Goal: Task Accomplishment & Management: Use online tool/utility

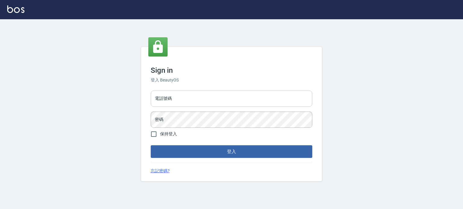
click at [220, 102] on input "電話號碼" at bounding box center [231, 99] width 161 height 16
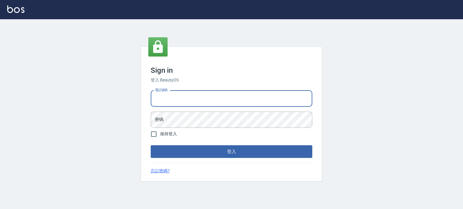
type input "0985335300"
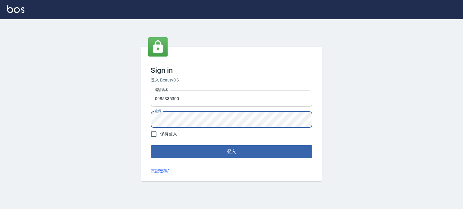
click at [151, 145] on button "登入" at bounding box center [231, 151] width 161 height 13
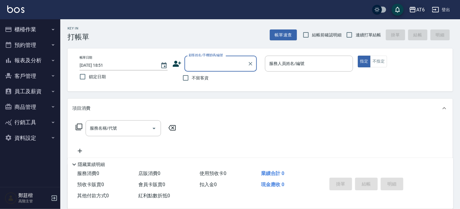
click at [422, 8] on div "AT6" at bounding box center [420, 10] width 8 height 8
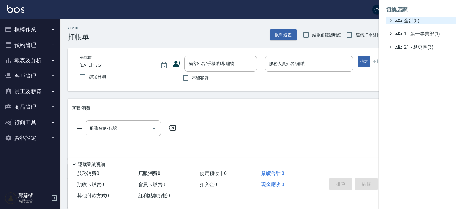
click at [413, 22] on span "全部(8)" at bounding box center [424, 20] width 58 height 7
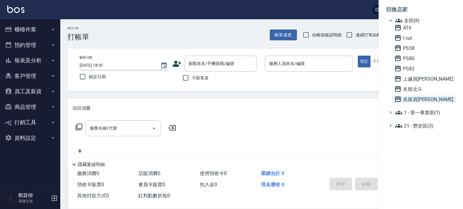
click at [419, 101] on span "名留員[PERSON_NAME]" at bounding box center [423, 99] width 59 height 7
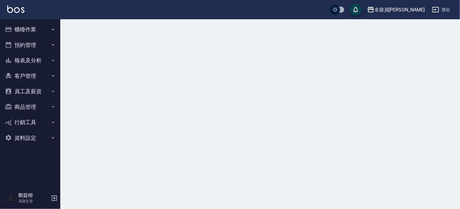
click at [19, 31] on button "櫃檯作業" at bounding box center [29, 30] width 55 height 16
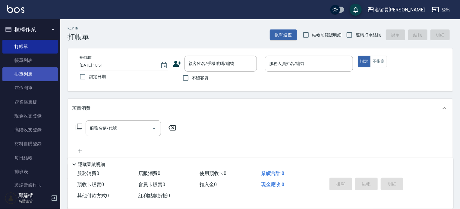
click at [39, 71] on link "掛單列表" at bounding box center [29, 74] width 55 height 14
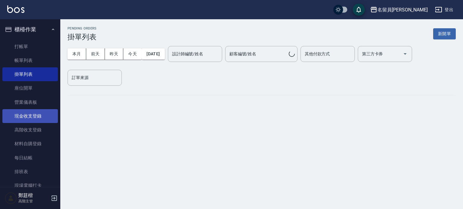
click at [38, 114] on link "現金收支登錄" at bounding box center [29, 116] width 55 height 14
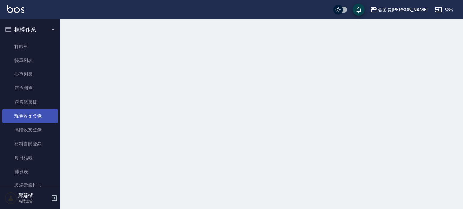
click at [38, 114] on link "現金收支登錄" at bounding box center [29, 116] width 55 height 14
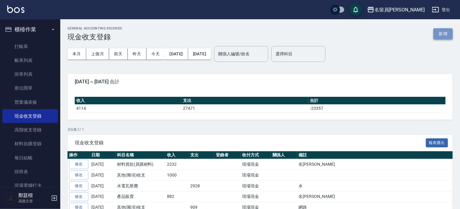
click at [439, 31] on button "新增" at bounding box center [442, 33] width 19 height 11
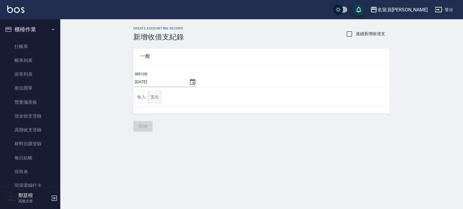
click at [154, 95] on button "支出" at bounding box center [155, 97] width 14 height 12
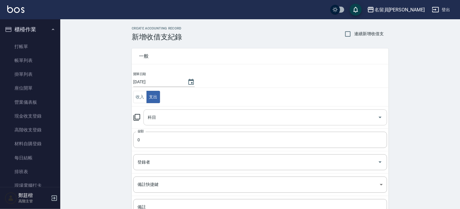
click at [193, 118] on input "科目" at bounding box center [260, 117] width 229 height 11
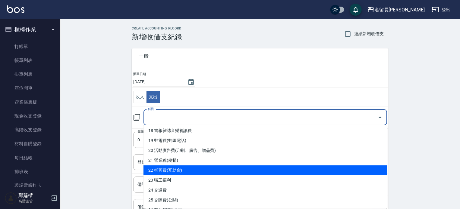
scroll to position [241, 0]
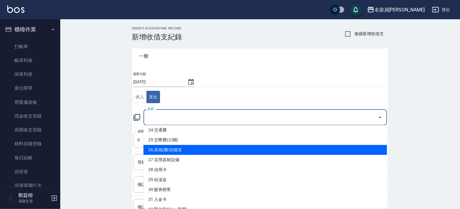
click at [193, 152] on li "26 其他(雜項)收支" at bounding box center [264, 150] width 243 height 10
type input "26 其他(雜項)收支"
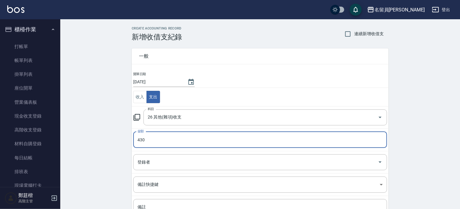
type input "430"
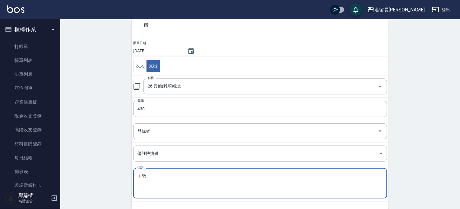
scroll to position [56, 0]
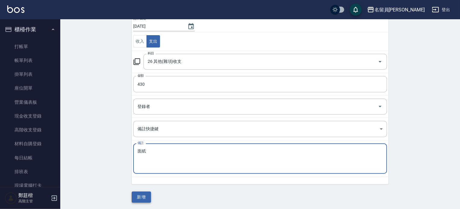
type textarea "面紙"
click at [145, 200] on button "新增" at bounding box center [141, 197] width 19 height 11
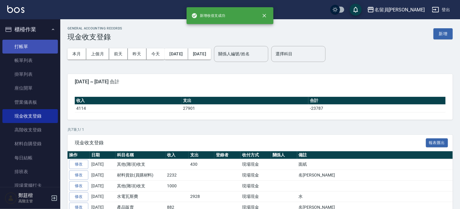
click at [34, 45] on link "打帳單" at bounding box center [29, 47] width 55 height 14
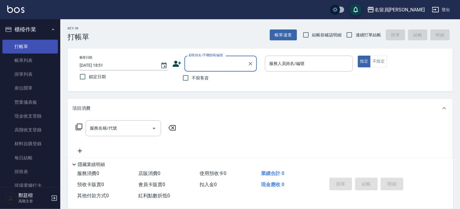
type input "ㄣ"
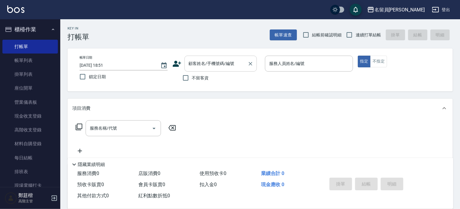
drag, startPoint x: 204, startPoint y: 78, endPoint x: 222, endPoint y: 70, distance: 19.6
click at [203, 77] on span "不留客資" at bounding box center [200, 78] width 17 height 6
click at [192, 77] on input "不留客資" at bounding box center [185, 78] width 13 height 13
checkbox input "true"
click at [348, 37] on input "連續打單結帳" at bounding box center [349, 35] width 13 height 13
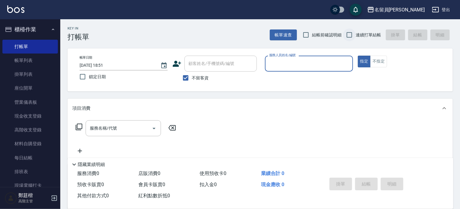
checkbox input "true"
click at [322, 73] on p at bounding box center [309, 75] width 88 height 6
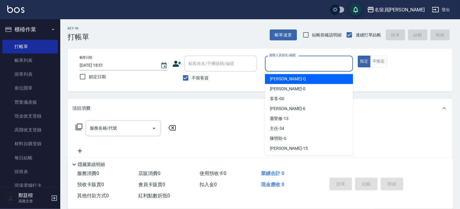
click at [330, 63] on input "服務人員姓名/編號" at bounding box center [308, 63] width 83 height 11
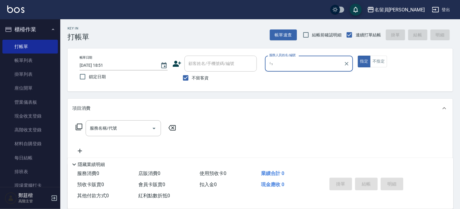
type input "ㄣ"
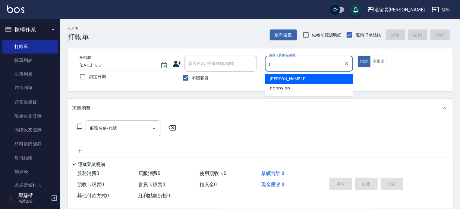
type input "[PERSON_NAME]"
type button "true"
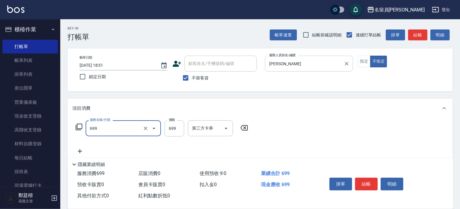
type input "精油洗髮(699)"
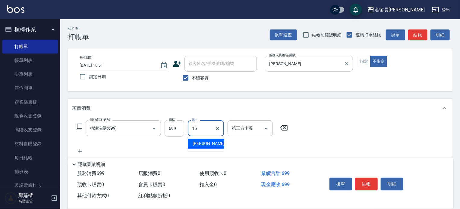
type input "[PERSON_NAME]-15"
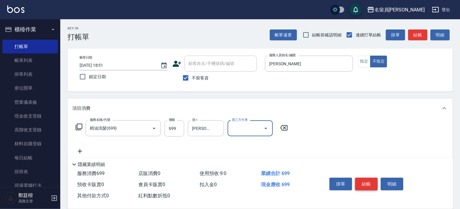
click at [359, 185] on button "結帳" at bounding box center [366, 184] width 23 height 13
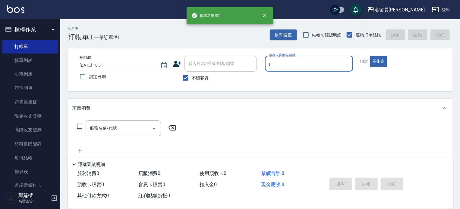
type input "p"
type button "false"
type input "[PERSON_NAME]"
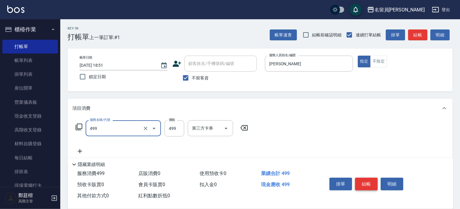
type input "去角質洗髮(499)"
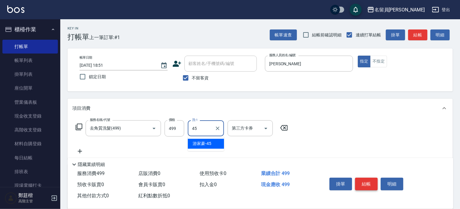
type input "[PERSON_NAME]-45"
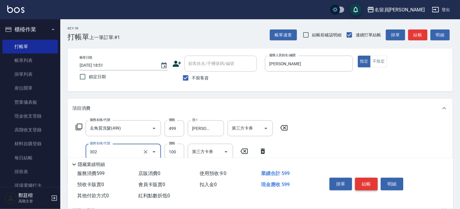
type input "剪髮(302)"
type input "200"
type input "日本精漾護髮(750)"
click at [359, 185] on button "結帳" at bounding box center [366, 184] width 23 height 13
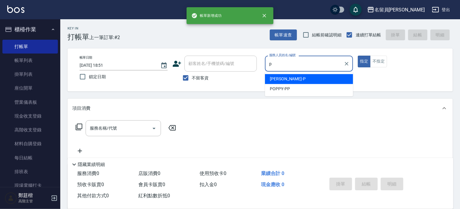
type input "[PERSON_NAME]"
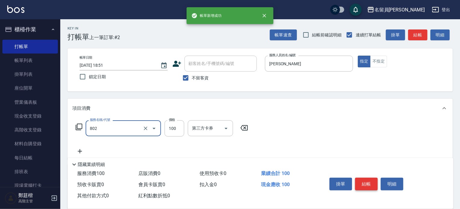
type input "VIP儲值(802)"
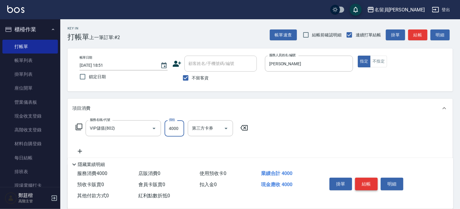
type input "4000"
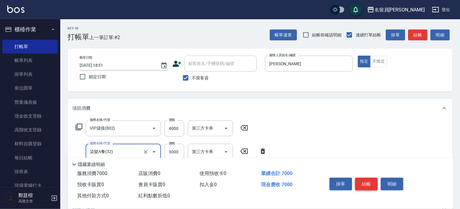
type input "染髮A餐(32)"
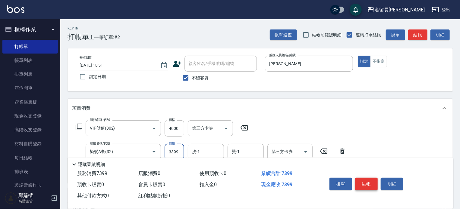
type input "3399"
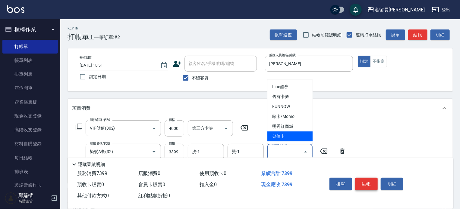
type input "儲值卡"
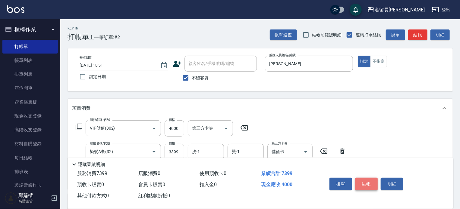
click at [359, 185] on button "結帳" at bounding box center [366, 184] width 23 height 13
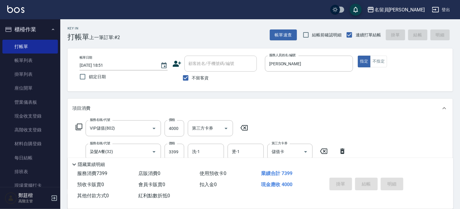
type input "[DATE] 18:52"
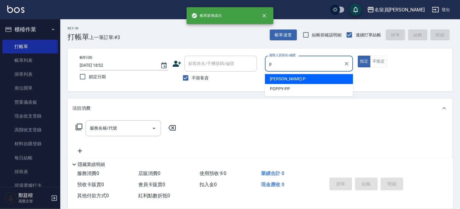
type input "[PERSON_NAME]"
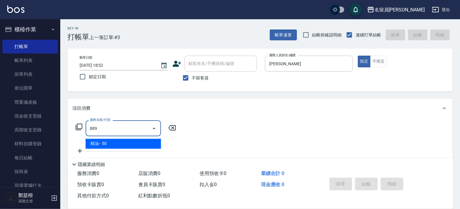
type input "精油(889)"
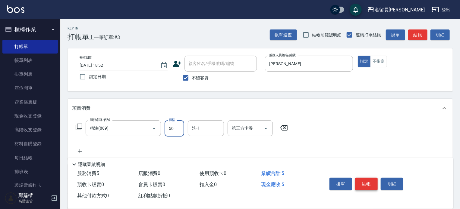
type input "50"
type input "[PERSON_NAME]-17"
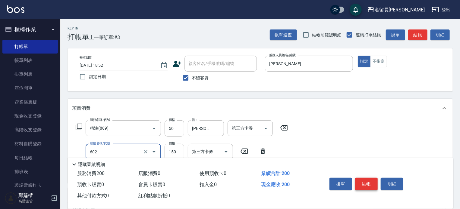
type input "一般洗髮(602)"
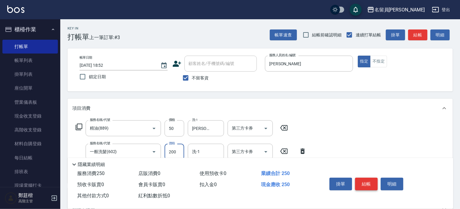
type input "200"
type input "[PERSON_NAME]-17"
type input "瞬間保養(415)"
type input "[PERSON_NAME]-17"
type input "剪髮(302)"
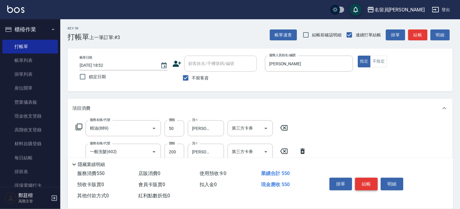
type input "250"
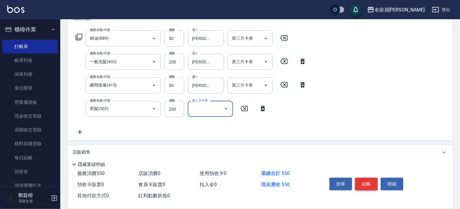
scroll to position [90, 0]
click at [359, 185] on button "結帳" at bounding box center [366, 184] width 23 height 13
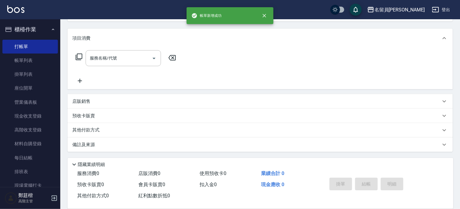
scroll to position [0, 0]
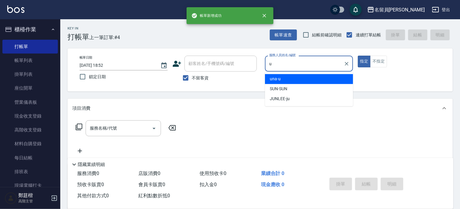
type input "una-u"
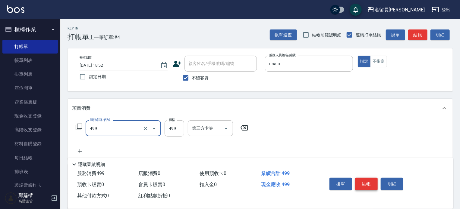
type input "去角質洗髮(499)"
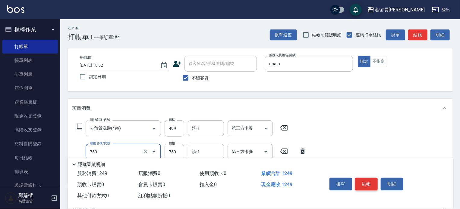
type input "日本精漾護髮(750)"
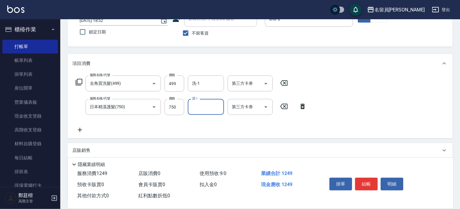
scroll to position [90, 0]
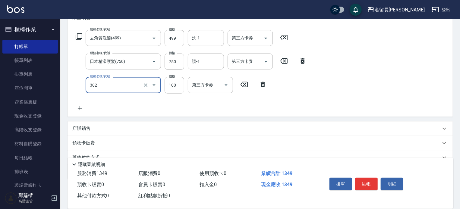
type input "剪髮(302)"
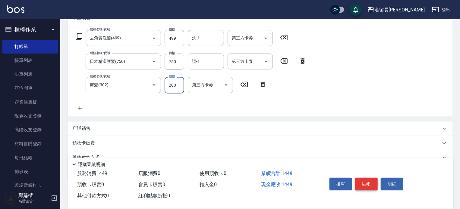
type input "200"
click at [362, 183] on button "結帳" at bounding box center [366, 184] width 23 height 13
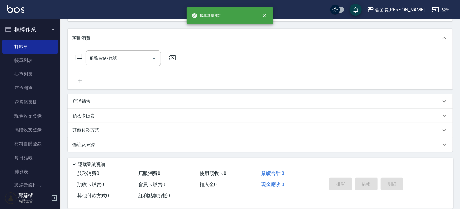
scroll to position [0, 0]
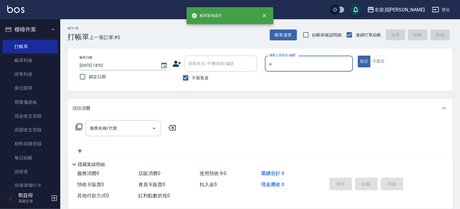
type input "una-u"
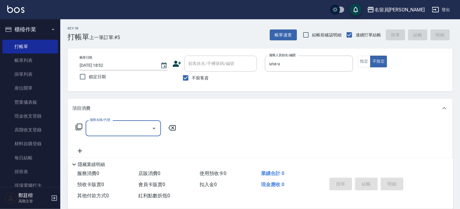
type input "8"
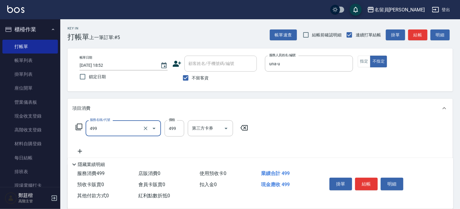
type input "去角質洗髮(499)"
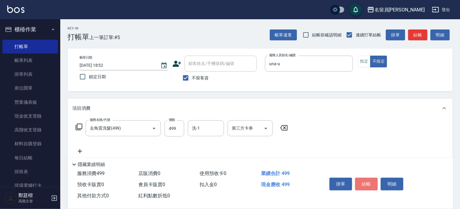
click at [362, 183] on button "結帳" at bounding box center [366, 184] width 23 height 13
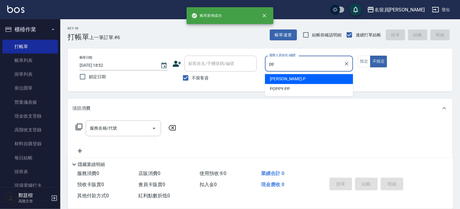
type input "POPPY-PP"
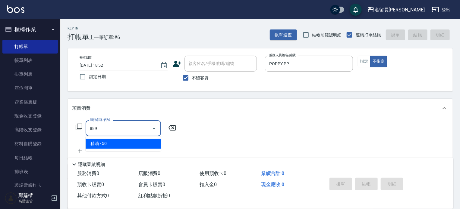
type input "精油(889)"
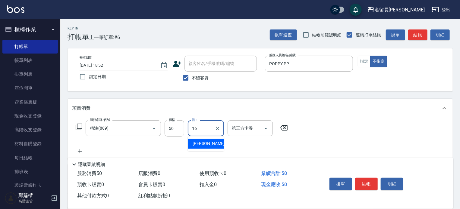
type input "[PERSON_NAME]-16"
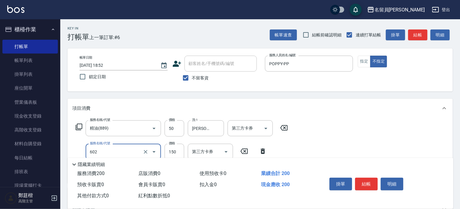
type input "一般洗髮(602)"
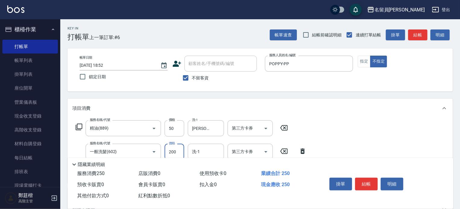
type input "200"
type input "[PERSON_NAME]-16"
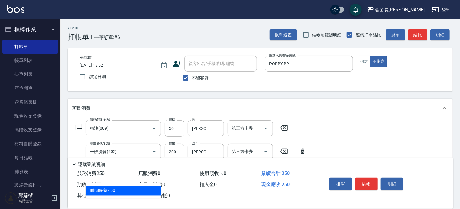
type input "瞬間保養(415)"
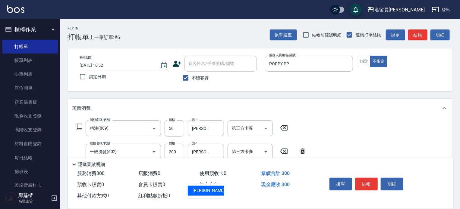
type input "[PERSON_NAME]-16"
click at [362, 184] on button "結帳" at bounding box center [366, 184] width 23 height 13
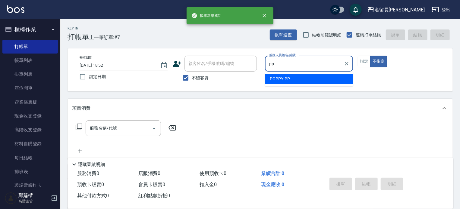
type input "POPPY-PP"
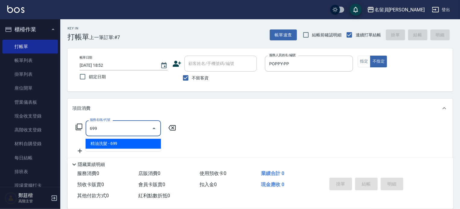
type input "精油洗髮(699)"
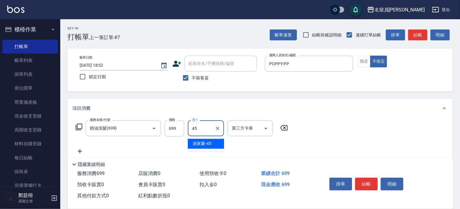
type input "[PERSON_NAME]-45"
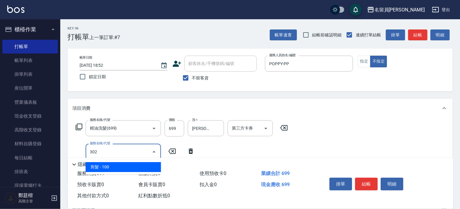
type input "剪髮(302)"
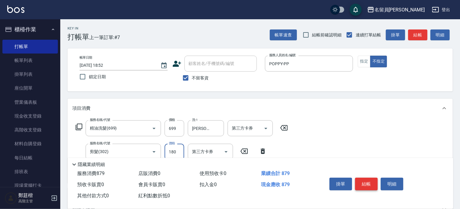
type input "180"
drag, startPoint x: 377, startPoint y: 182, endPoint x: 364, endPoint y: 181, distance: 13.3
click at [370, 182] on button "結帳" at bounding box center [366, 184] width 23 height 13
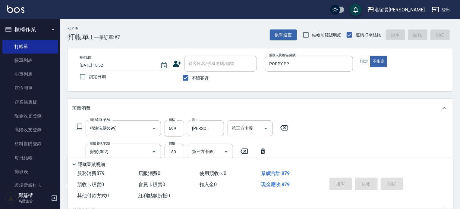
click at [363, 181] on div "掛單 結帳 明細" at bounding box center [366, 185] width 79 height 19
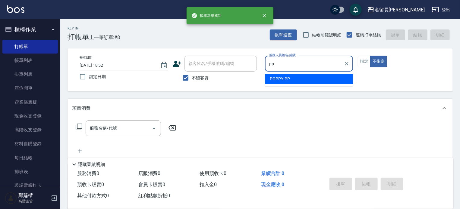
type input "POPPY-PP"
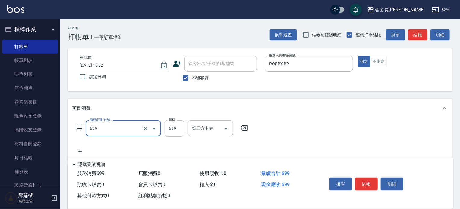
type input "精油洗髮(699)"
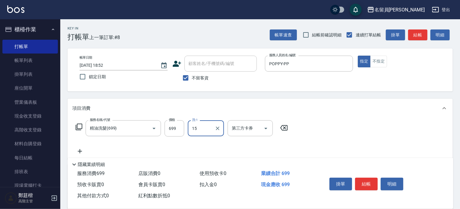
type input "[PERSON_NAME]-15"
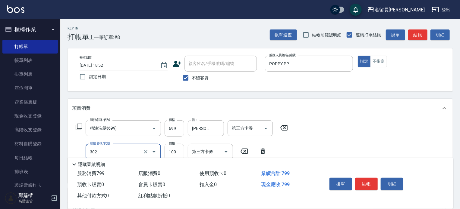
type input "剪髮(302)"
type input "200"
click at [361, 182] on button "結帳" at bounding box center [366, 184] width 23 height 13
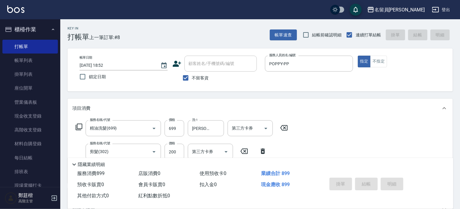
type input "[DATE] 18:53"
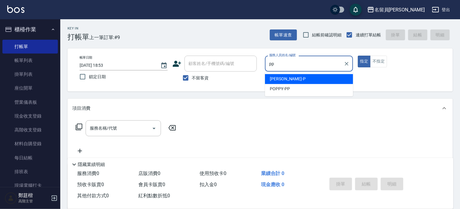
type input "POPPY-PP"
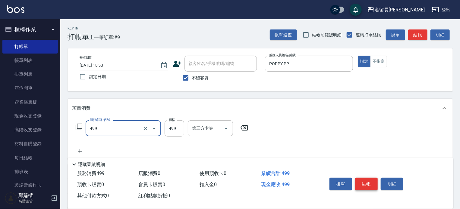
type input "去角質洗髮(499)"
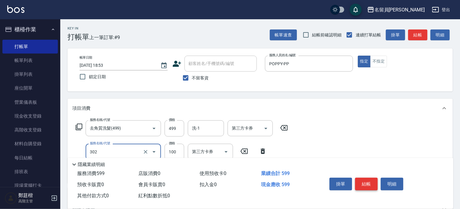
type input "剪髮(302)"
type input "200"
click at [361, 182] on button "結帳" at bounding box center [366, 184] width 23 height 13
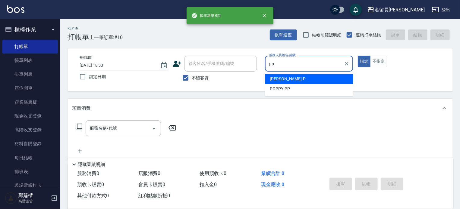
type input "POPPY-PP"
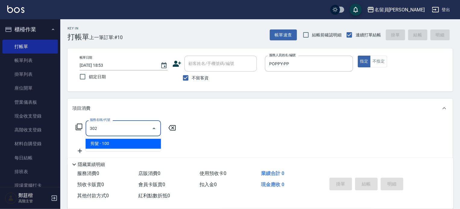
type input "剪髮(302)"
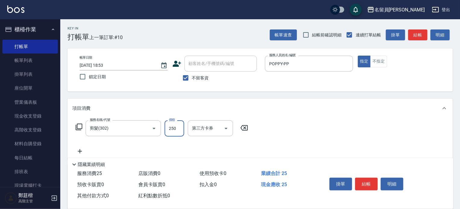
type input "250"
click at [361, 182] on button "結帳" at bounding box center [366, 184] width 23 height 13
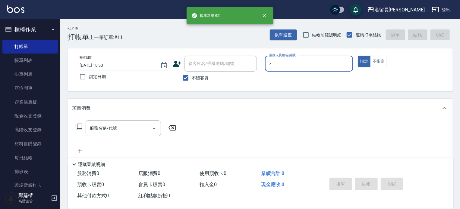
type input "維尼-Z"
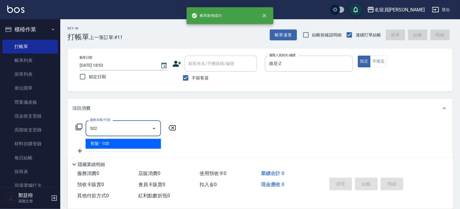
type input "剪髮(302)"
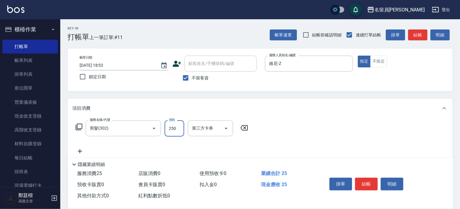
type input "250"
click at [361, 183] on button "結帳" at bounding box center [366, 184] width 23 height 13
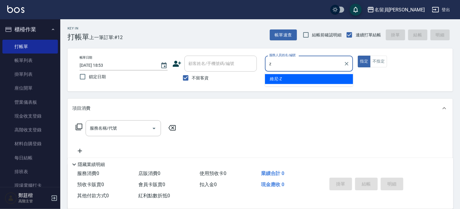
type input "維尼-Z"
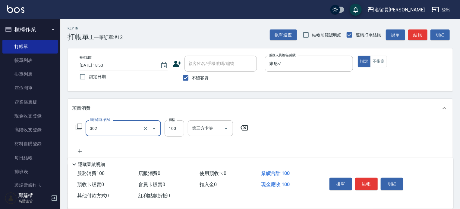
type input "剪髮(302)"
type input "250"
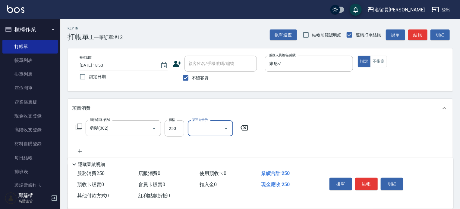
click at [361, 183] on button "結帳" at bounding box center [366, 184] width 23 height 13
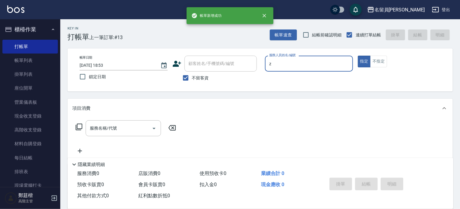
type input "維尼-Z"
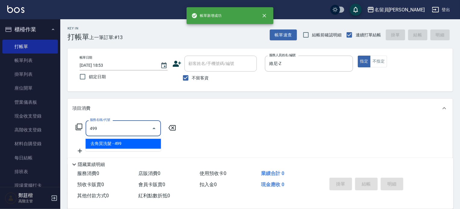
type input "去角質洗髮(499)"
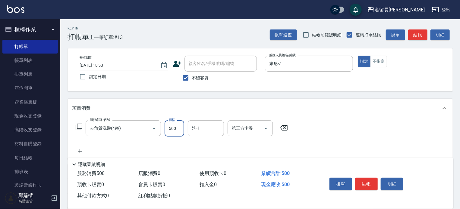
type input "500"
type input "[PERSON_NAME]-45"
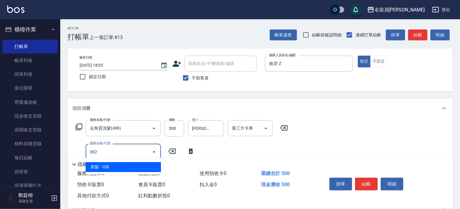
type input "剪髮(302)"
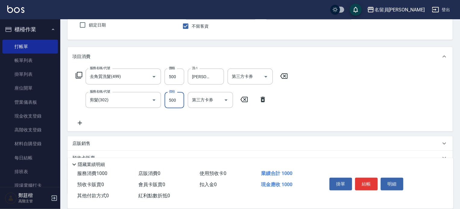
scroll to position [60, 0]
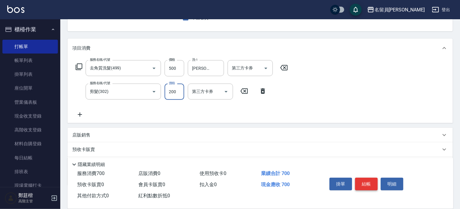
type input "200"
click at [360, 187] on button "結帳" at bounding box center [366, 184] width 23 height 13
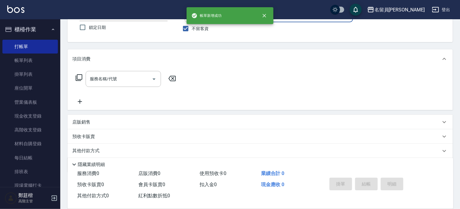
scroll to position [0, 0]
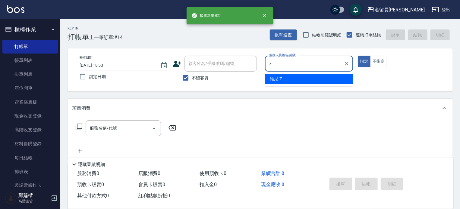
type input "維尼-Z"
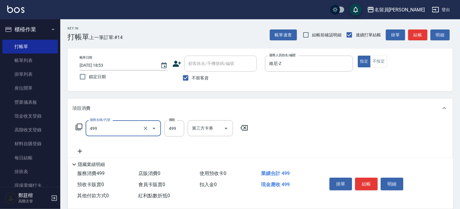
type input "去角質洗髮(499)"
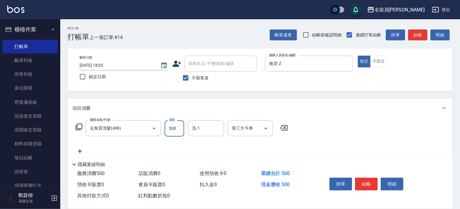
type input "500"
type input "[PERSON_NAME]-45"
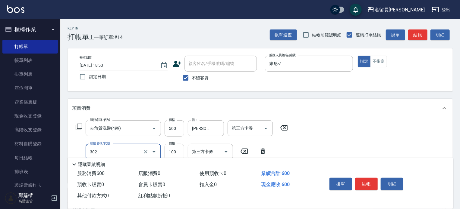
type input "剪髮(302)"
type input "200"
click at [360, 187] on button "結帳" at bounding box center [366, 184] width 23 height 13
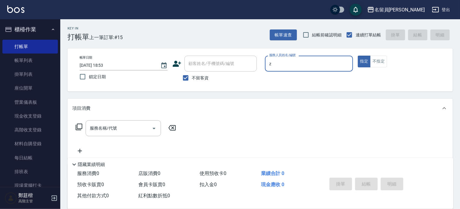
type input "維尼-Z"
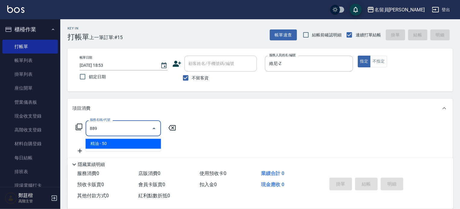
type input "精油(889)"
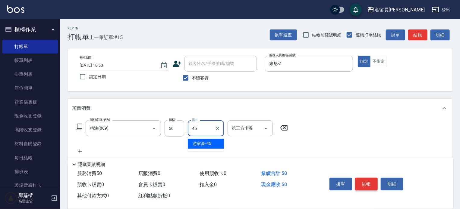
type input "[PERSON_NAME]-45"
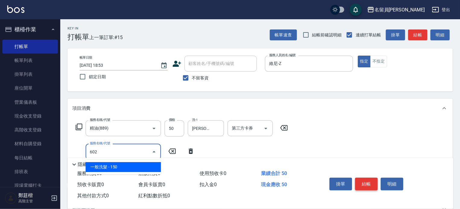
type input "一般洗髮(602)"
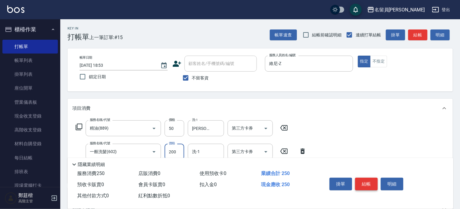
type input "200"
type input "[PERSON_NAME]-45"
type input "剪髮(302)"
type input "250"
click at [360, 187] on button "結帳" at bounding box center [366, 184] width 23 height 13
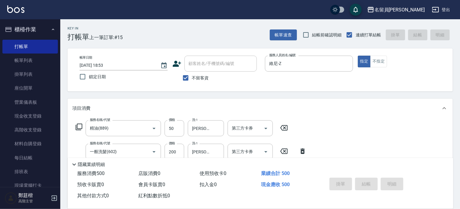
type input "[DATE] 18:54"
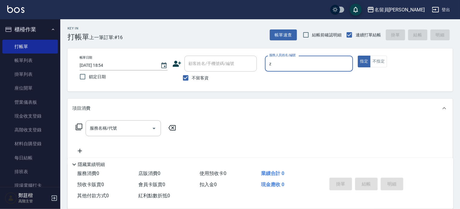
type input "維尼-Z"
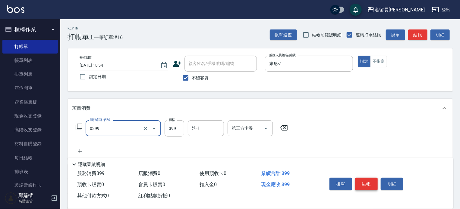
type input "海鹽SPA(0399)"
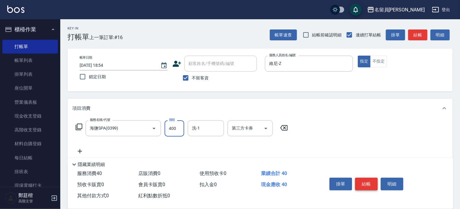
type input "400"
type input "[PERSON_NAME]-45"
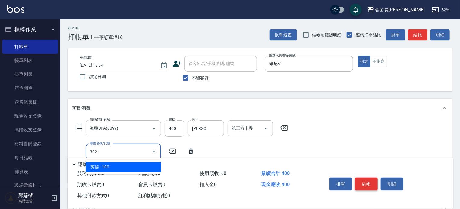
type input "剪髮(302)"
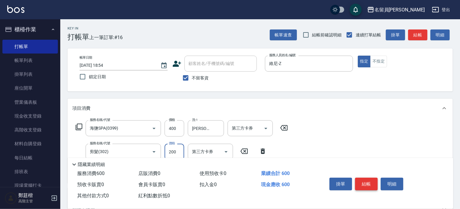
type input "200"
click at [360, 187] on button "結帳" at bounding box center [366, 184] width 23 height 13
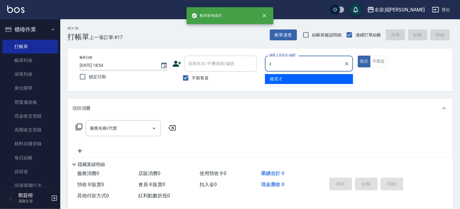
type input "維尼-Z"
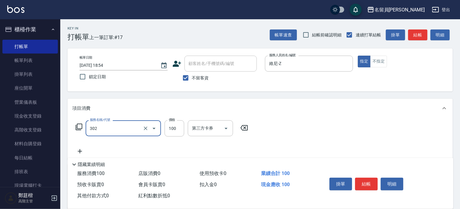
type input "剪髮(302)"
type input "250"
click at [360, 187] on button "結帳" at bounding box center [366, 184] width 23 height 13
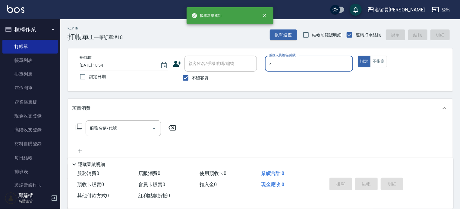
type input "維尼-Z"
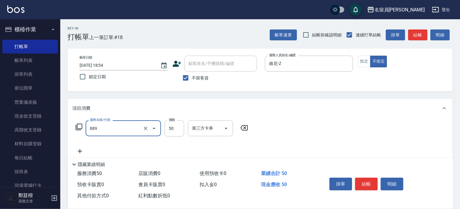
type input "精油(889)"
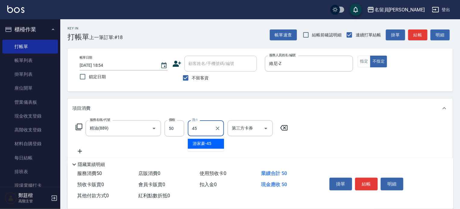
type input "[PERSON_NAME]-45"
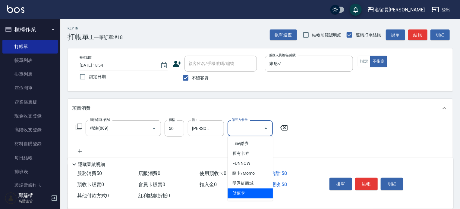
type input "儲值卡"
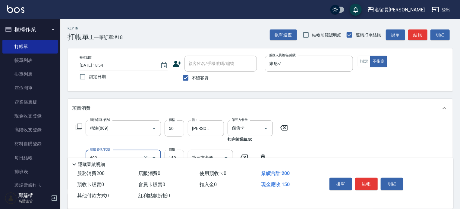
type input "一般洗髮(602)"
type input "200"
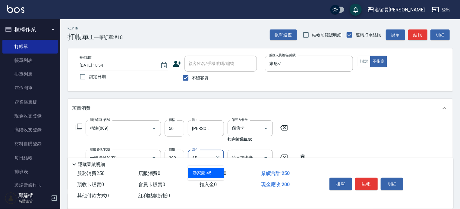
type input "[PERSON_NAME]-45"
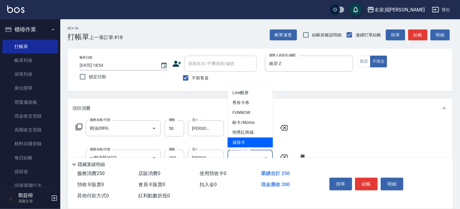
type input "儲值卡"
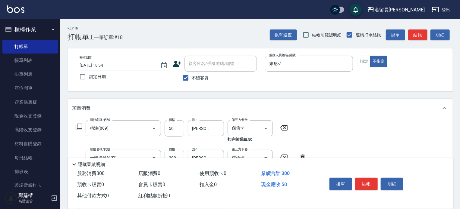
type input "瞬間保養(415)"
type input "[PERSON_NAME]-45"
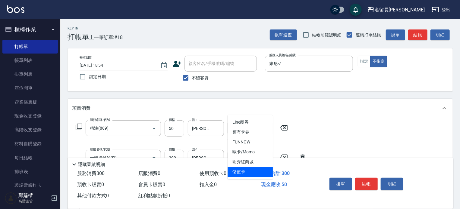
type input "儲值卡"
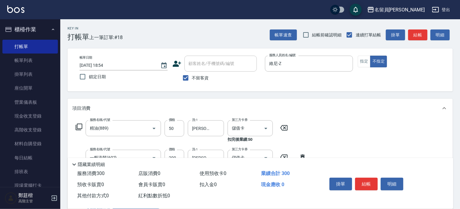
scroll to position [112, 0]
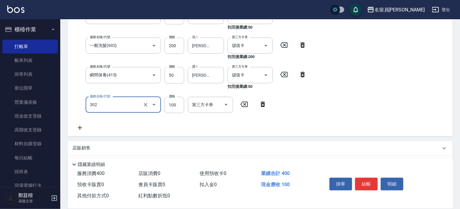
type input "剪髮(302)"
type input "130"
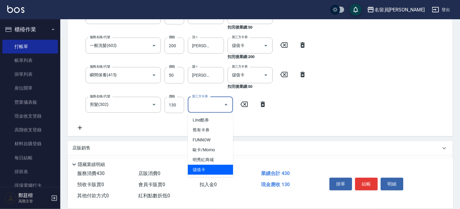
type input "儲值卡"
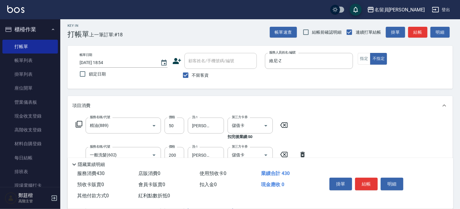
scroll to position [0, 0]
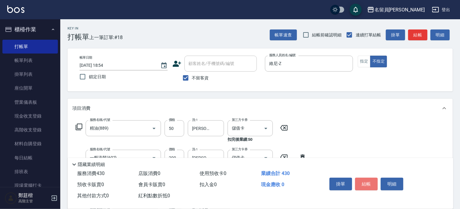
click at [360, 187] on button "結帳" at bounding box center [366, 184] width 23 height 13
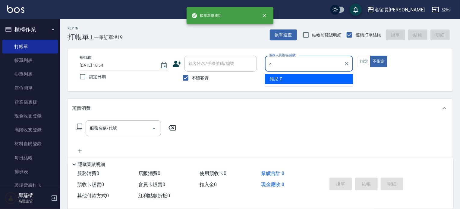
type input "維尼-Z"
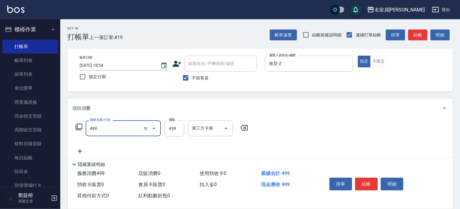
type input "去角質洗髮(499)"
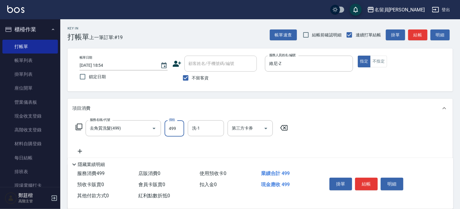
type input "5"
type input "[PERSON_NAME]-45"
click at [178, 127] on input "5" at bounding box center [174, 128] width 20 height 16
type input "500"
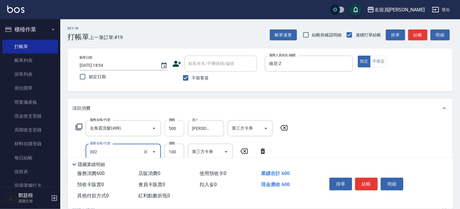
type input "剪髮(302)"
type input "200"
click at [370, 181] on button "結帳" at bounding box center [366, 184] width 23 height 13
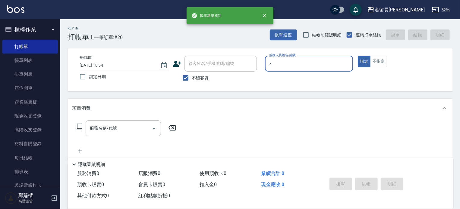
type input "維尼-Z"
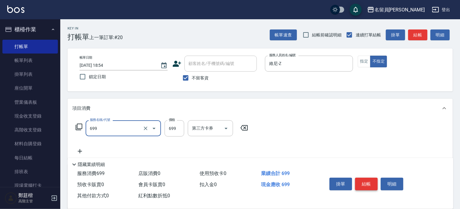
type input "精油洗髮(699)"
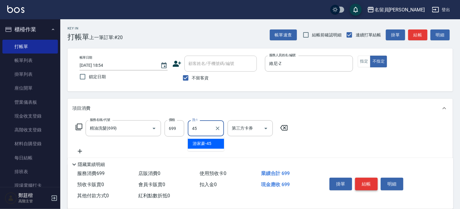
type input "[PERSON_NAME]-45"
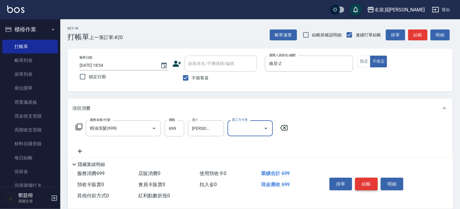
click at [370, 181] on button "結帳" at bounding box center [366, 184] width 23 height 13
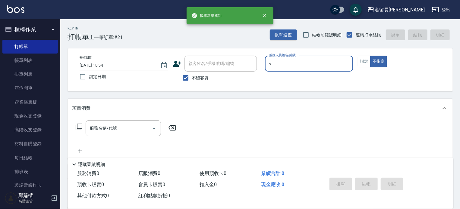
type input "[PERSON_NAME][PERSON_NAME]-V"
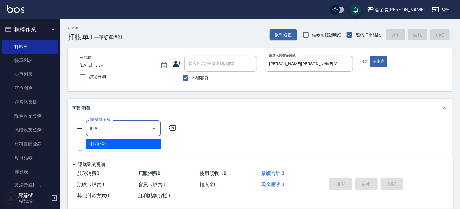
type input "精油(889)"
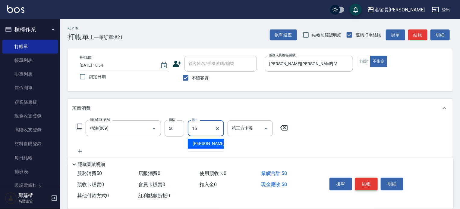
type input "[PERSON_NAME]-15"
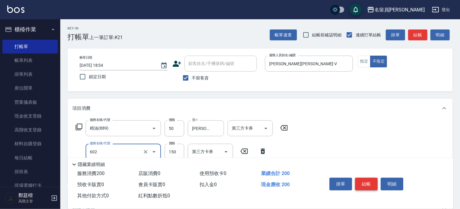
type input "一般洗髮(602)"
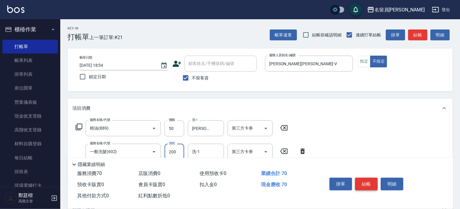
type input "200"
type input "[PERSON_NAME]-15"
type input "剪髮(302)"
type input "130"
click at [370, 181] on button "結帳" at bounding box center [366, 184] width 23 height 13
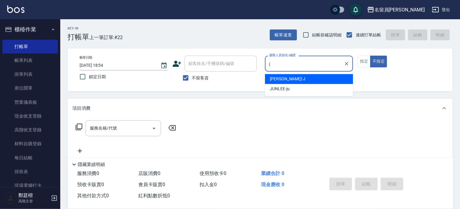
type input "[PERSON_NAME]"
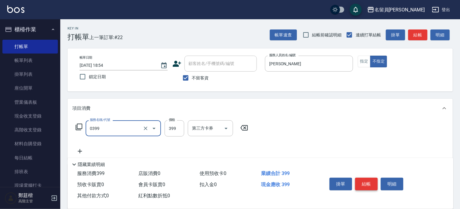
type input "海鹽SPA(0399)"
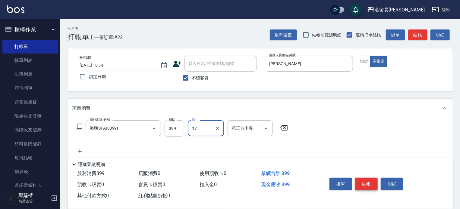
type input "[PERSON_NAME]-17"
click at [370, 181] on button "結帳" at bounding box center [366, 184] width 23 height 13
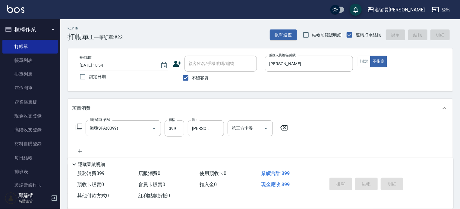
type input "[DATE] 18:55"
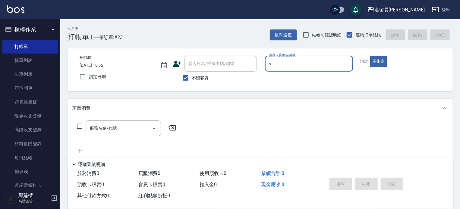
type input "[PERSON_NAME][PERSON_NAME]-V"
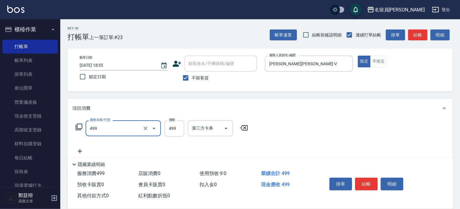
type input "去角質洗髮(499)"
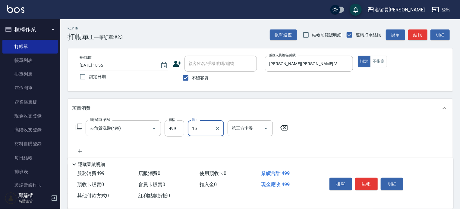
type input "[PERSON_NAME]-15"
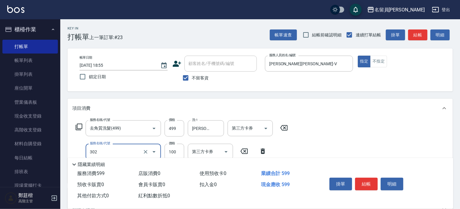
type input "剪髮(302)"
type input "300"
click at [369, 182] on button "結帳" at bounding box center [366, 184] width 23 height 13
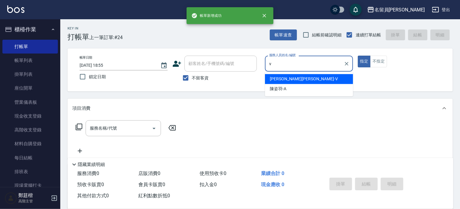
type input "[PERSON_NAME][PERSON_NAME]-V"
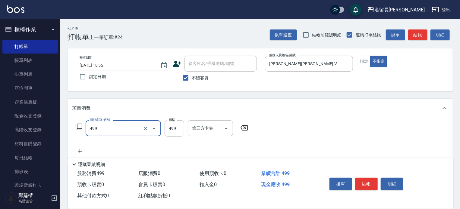
type input "去角質洗髮(499)"
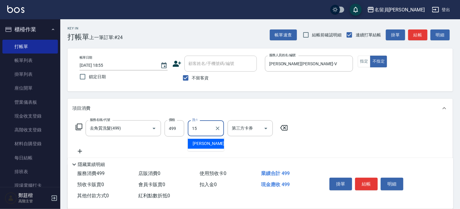
type input "[PERSON_NAME]-15"
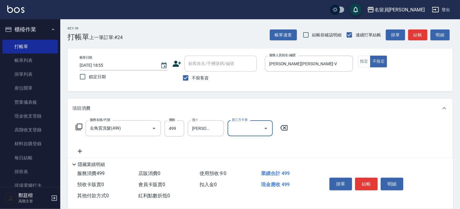
click at [369, 182] on button "結帳" at bounding box center [366, 184] width 23 height 13
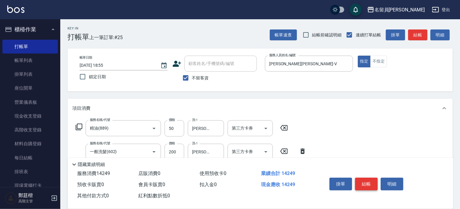
click at [359, 182] on button "結帳" at bounding box center [366, 184] width 23 height 13
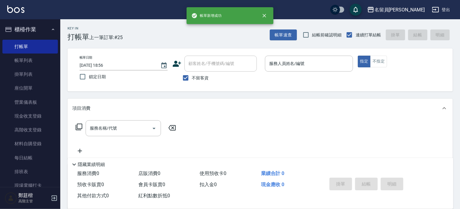
click at [359, 182] on div "掛單 結帳 明細" at bounding box center [366, 185] width 79 height 19
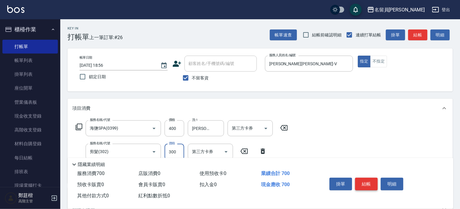
click at [359, 182] on button "結帳" at bounding box center [366, 184] width 23 height 13
click at [370, 180] on button "結帳" at bounding box center [366, 184] width 23 height 13
